Goal: Transaction & Acquisition: Purchase product/service

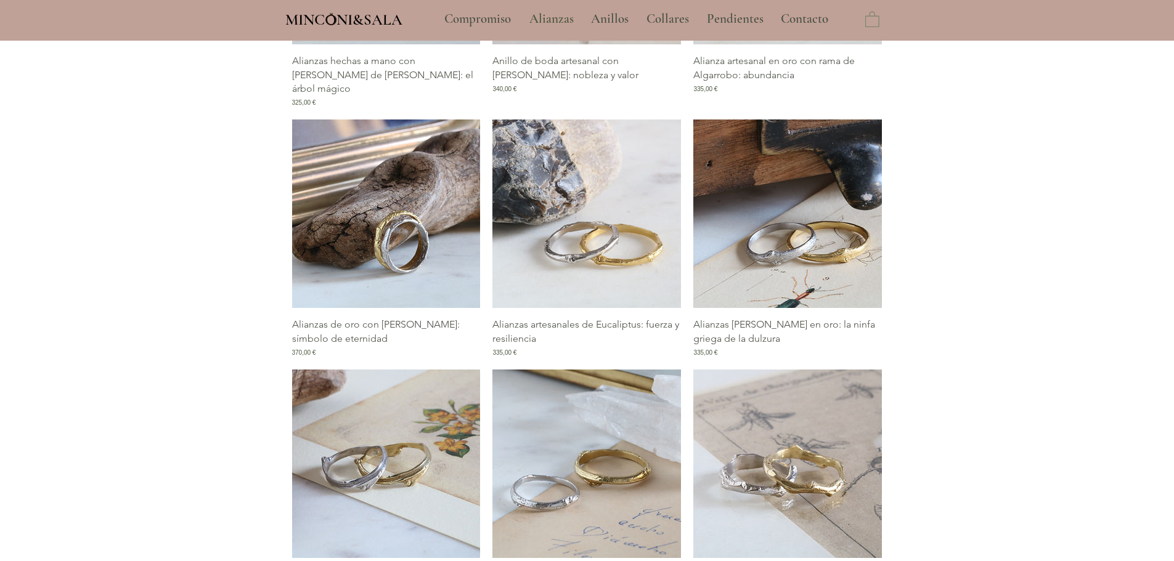
scroll to position [1047, 0]
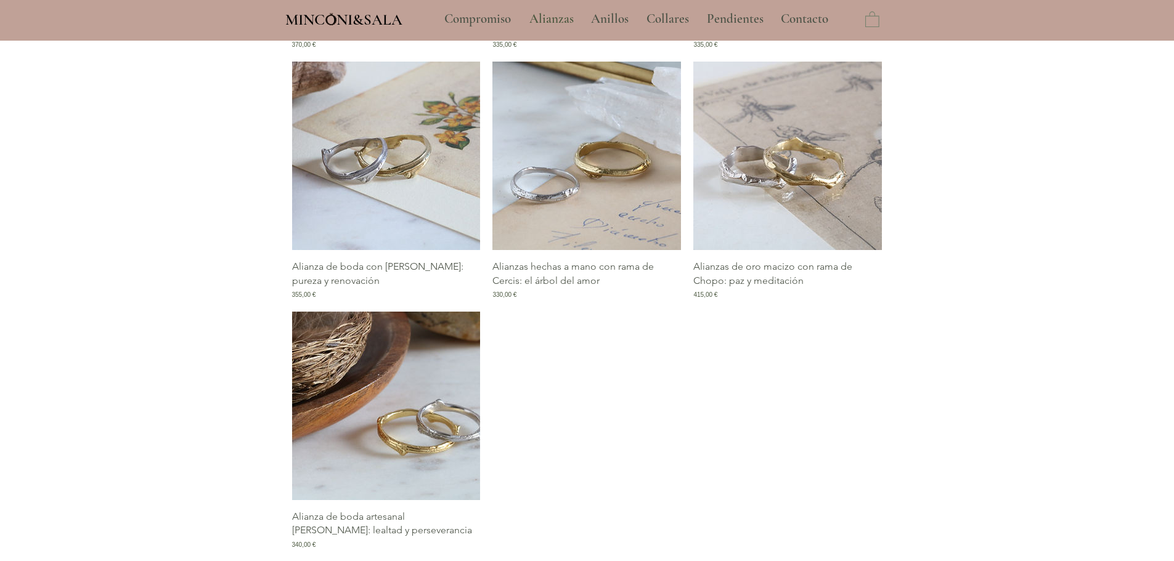
type input "**********"
select select "**********"
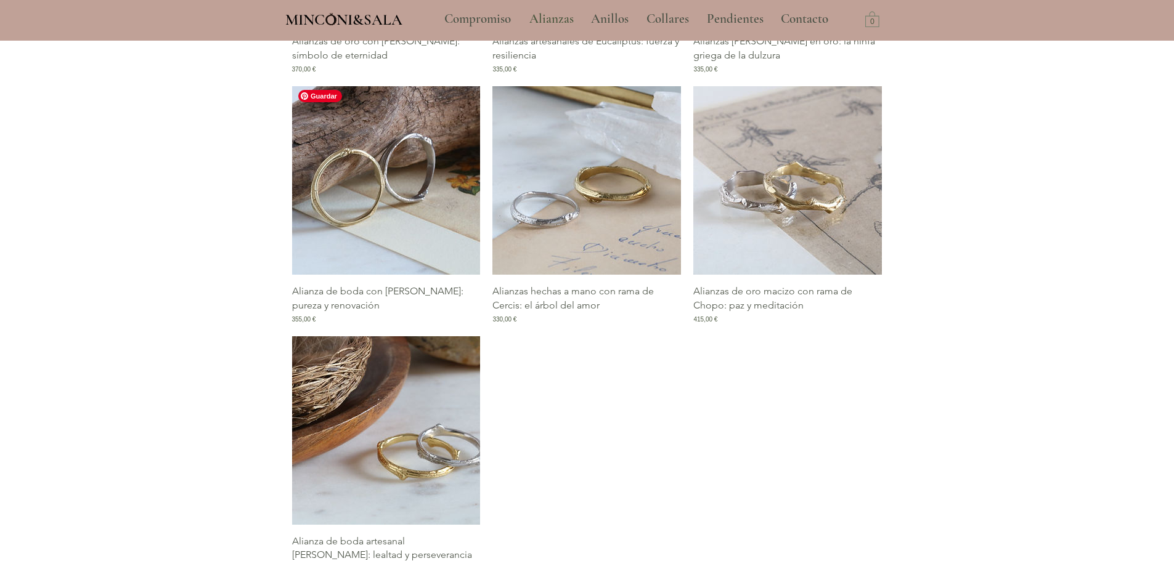
scroll to position [801, 0]
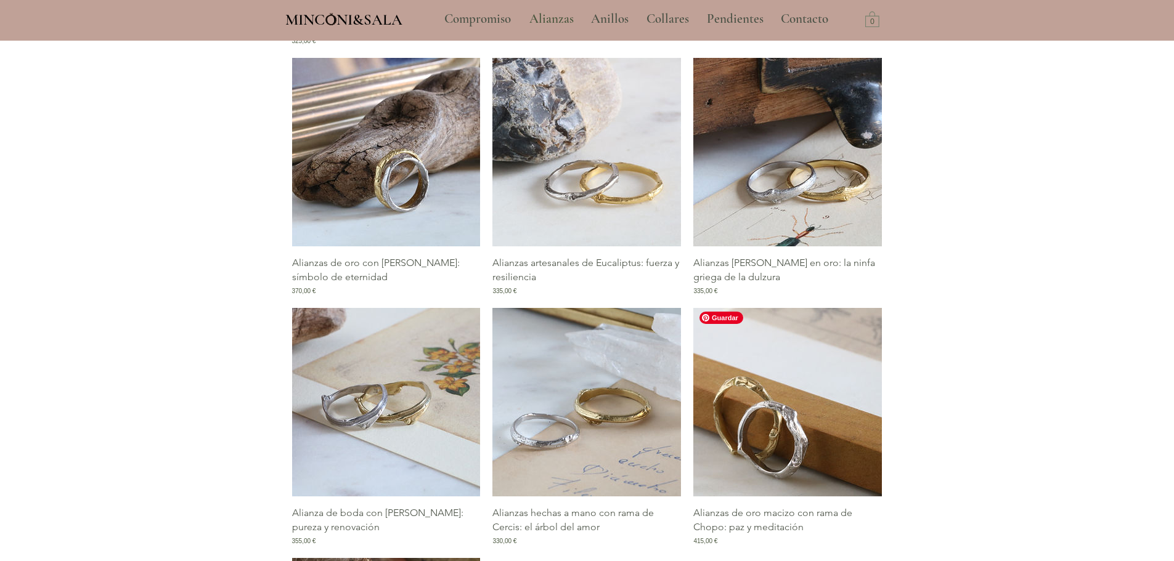
click at [821, 397] on img "Galería de Alianzas de oro macizo con rama de Chopo: paz y meditación" at bounding box center [787, 402] width 189 height 189
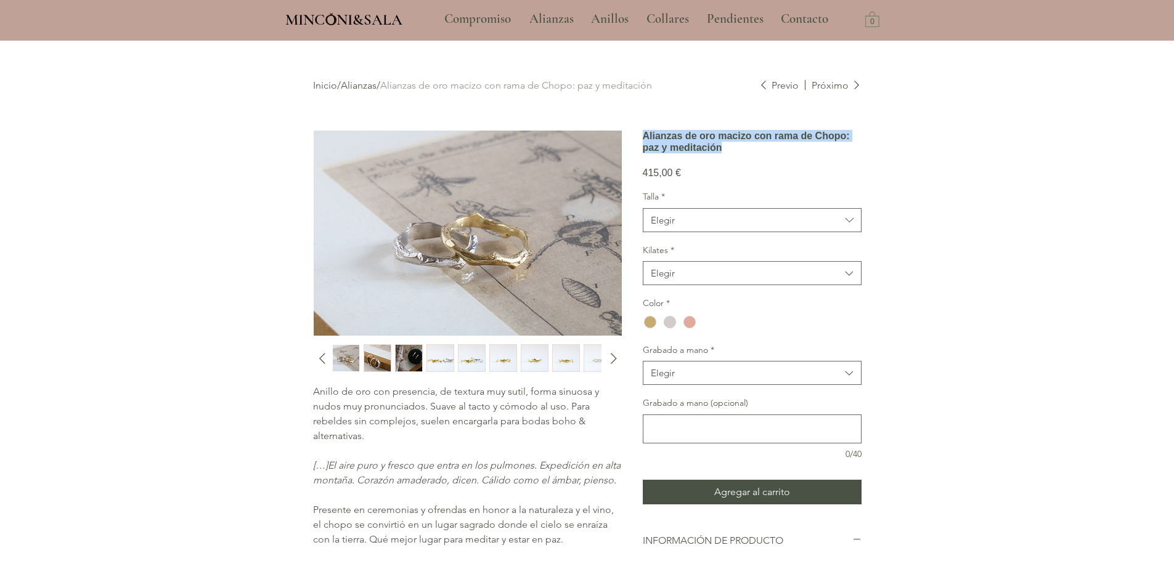
drag, startPoint x: 667, startPoint y: 139, endPoint x: 776, endPoint y: 182, distance: 117.3
click at [776, 153] on h1 "Alianzas de oro macizo con rama de Chopo: paz y meditación" at bounding box center [752, 141] width 219 height 23
click at [445, 459] on p "[…] El aire puro y fresco que entra en los pulmones. Expedición en alta montaña…" at bounding box center [467, 473] width 308 height 30
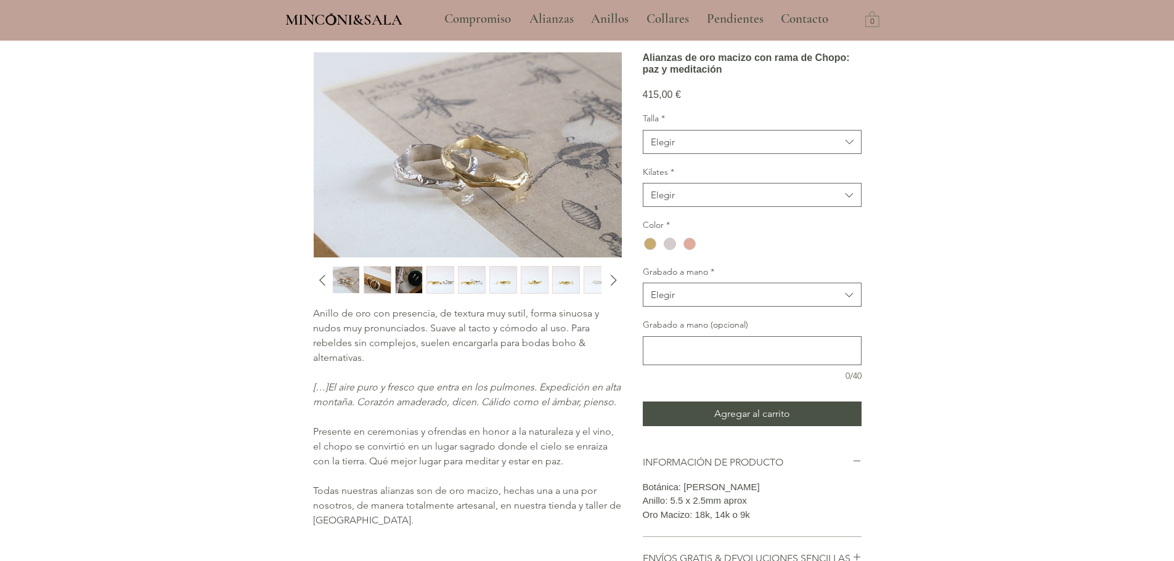
scroll to position [123, 0]
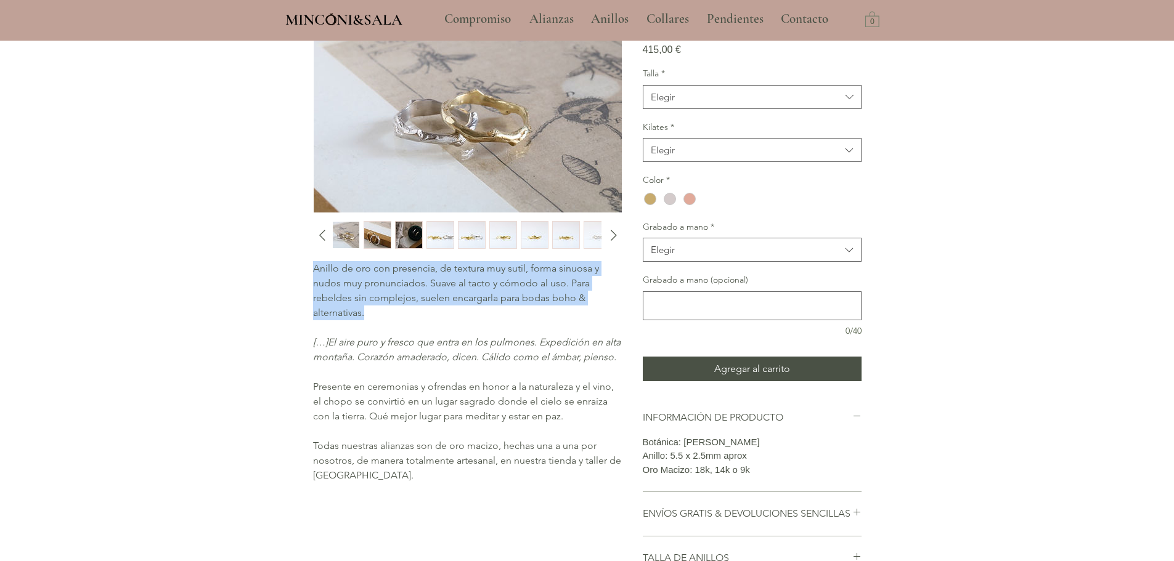
drag, startPoint x: 315, startPoint y: 269, endPoint x: 367, endPoint y: 309, distance: 65.9
click at [367, 309] on p "Anillo de oro con presencia, de textura muy sutil, forma sinuosa y nudos muy pr…" at bounding box center [467, 290] width 308 height 59
copy span "Anillo de oro con presencia, de textura muy sutil, forma sinuosa y nudos muy pr…"
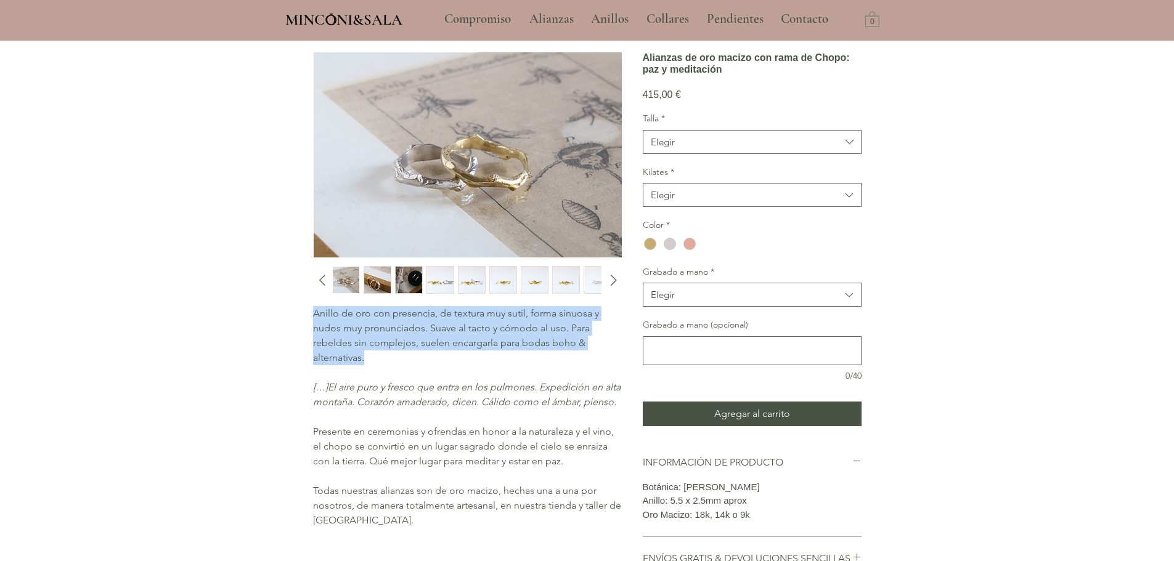
scroll to position [62, 0]
